Goal: Information Seeking & Learning: Learn about a topic

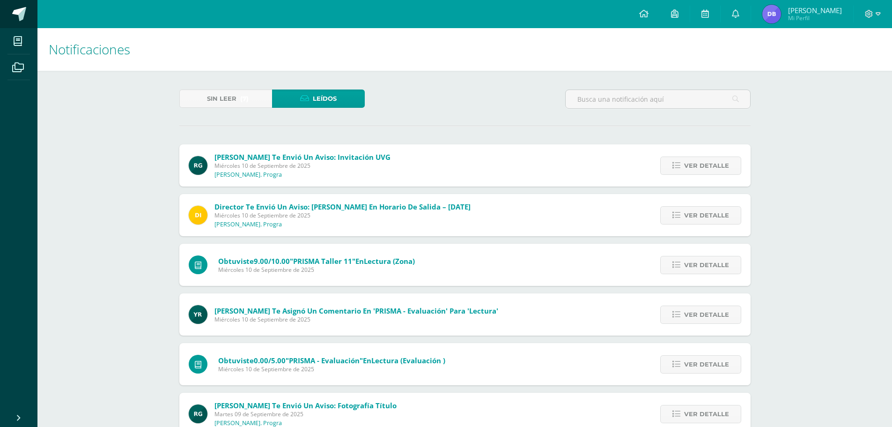
scroll to position [538, 0]
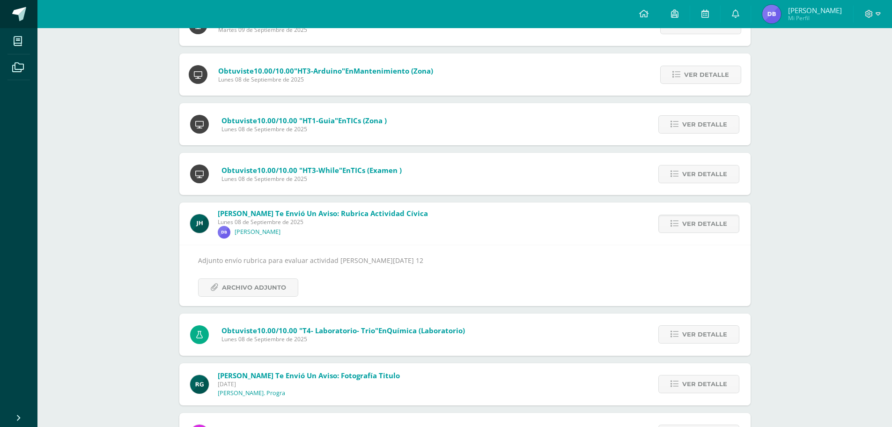
drag, startPoint x: 0, startPoint y: 0, endPoint x: 32, endPoint y: 3, distance: 32.0
click at [32, 3] on link at bounding box center [18, 14] width 37 height 28
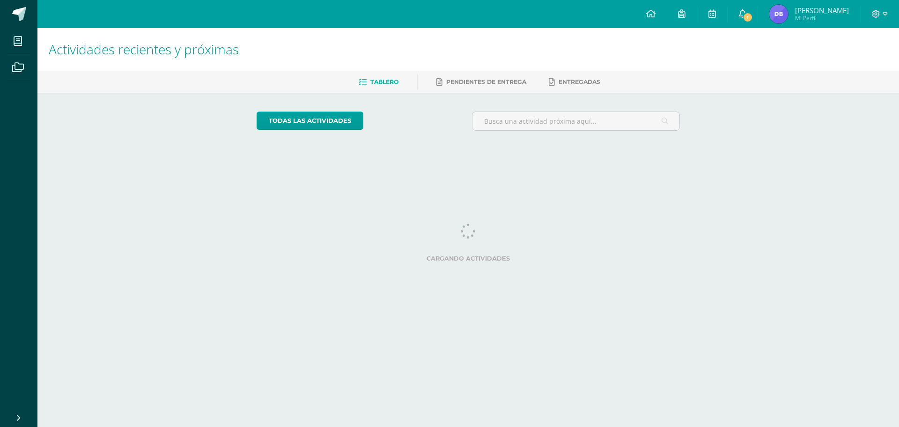
click at [753, 15] on span "1" at bounding box center [748, 17] width 10 height 10
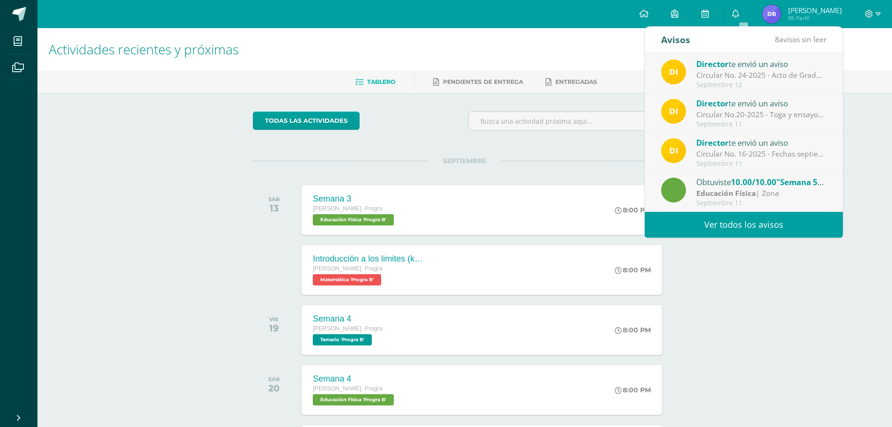
click at [755, 65] on div "Director te envió un aviso" at bounding box center [761, 64] width 130 height 12
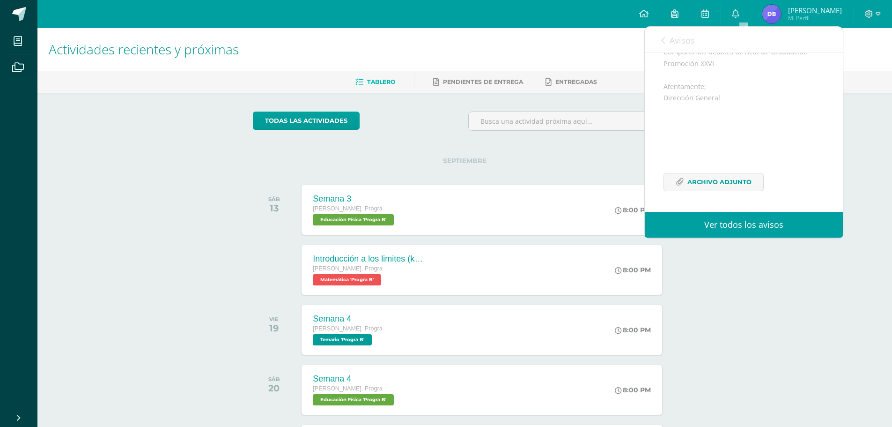
scroll to position [137, 0]
click at [244, 196] on div "todas las Actividades No tienes actividades Échale un vistazo a los demás perío…" at bounding box center [464, 343] width 461 height 501
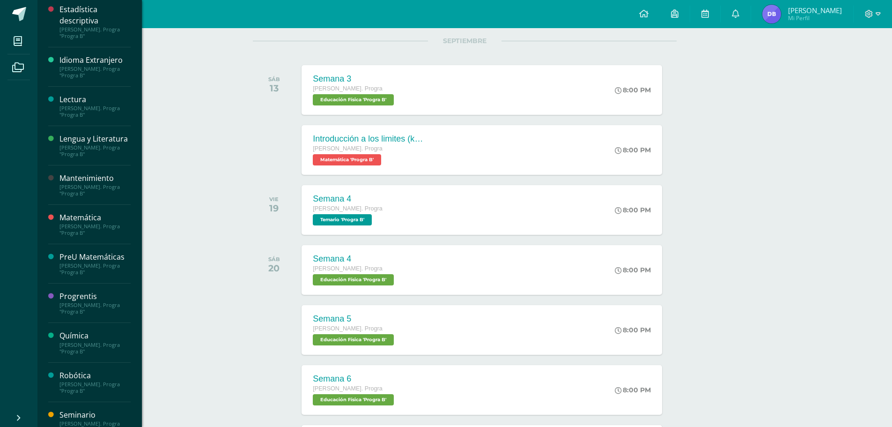
scroll to position [187, 0]
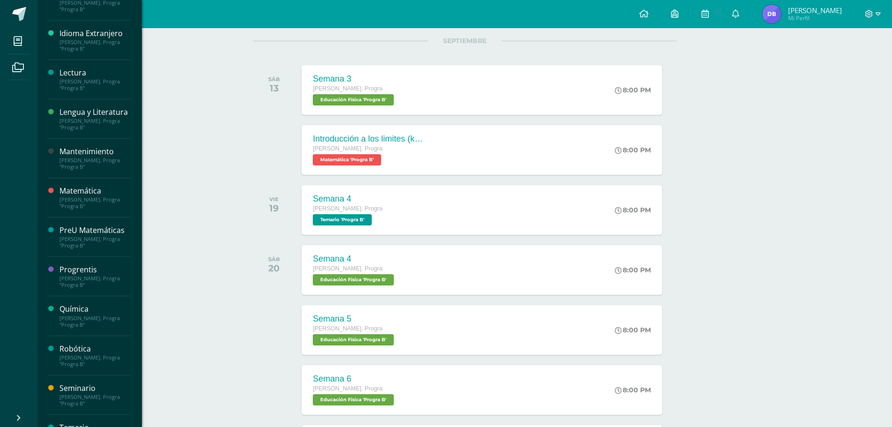
click at [97, 236] on div "PreU Matemáticas" at bounding box center [94, 230] width 71 height 11
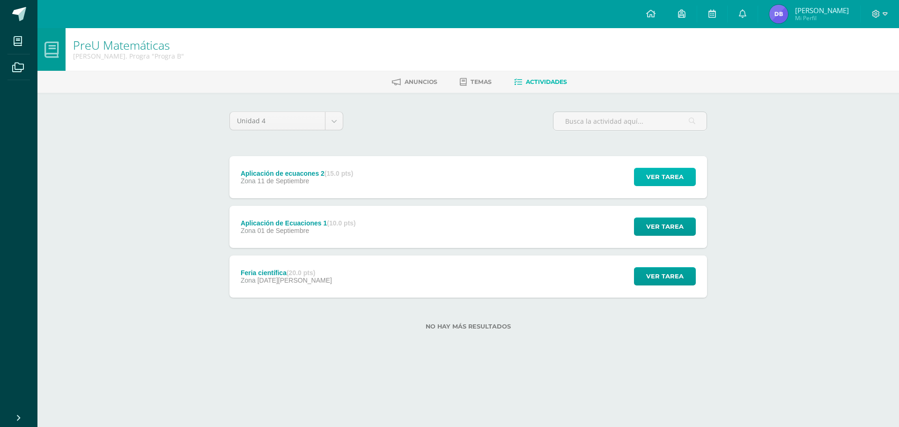
click at [671, 181] on span "Ver tarea" at bounding box center [664, 176] width 37 height 17
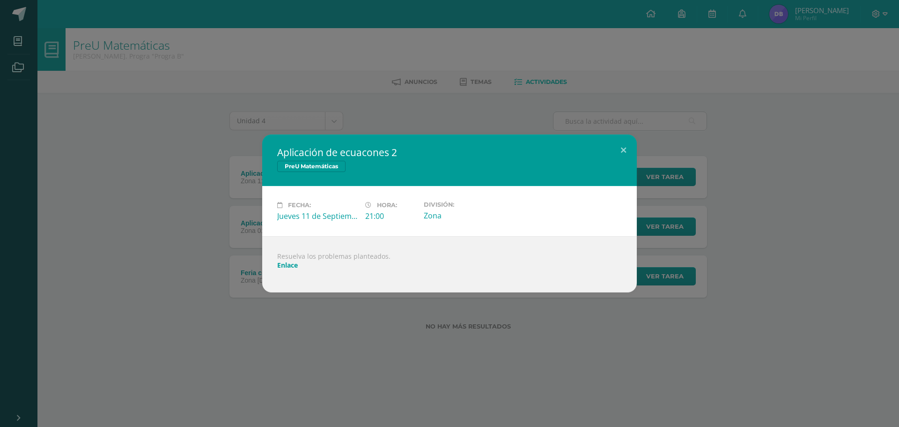
click at [293, 263] on link "Enlace" at bounding box center [287, 264] width 21 height 9
